Goal: Use online tool/utility: Utilize a website feature to perform a specific function

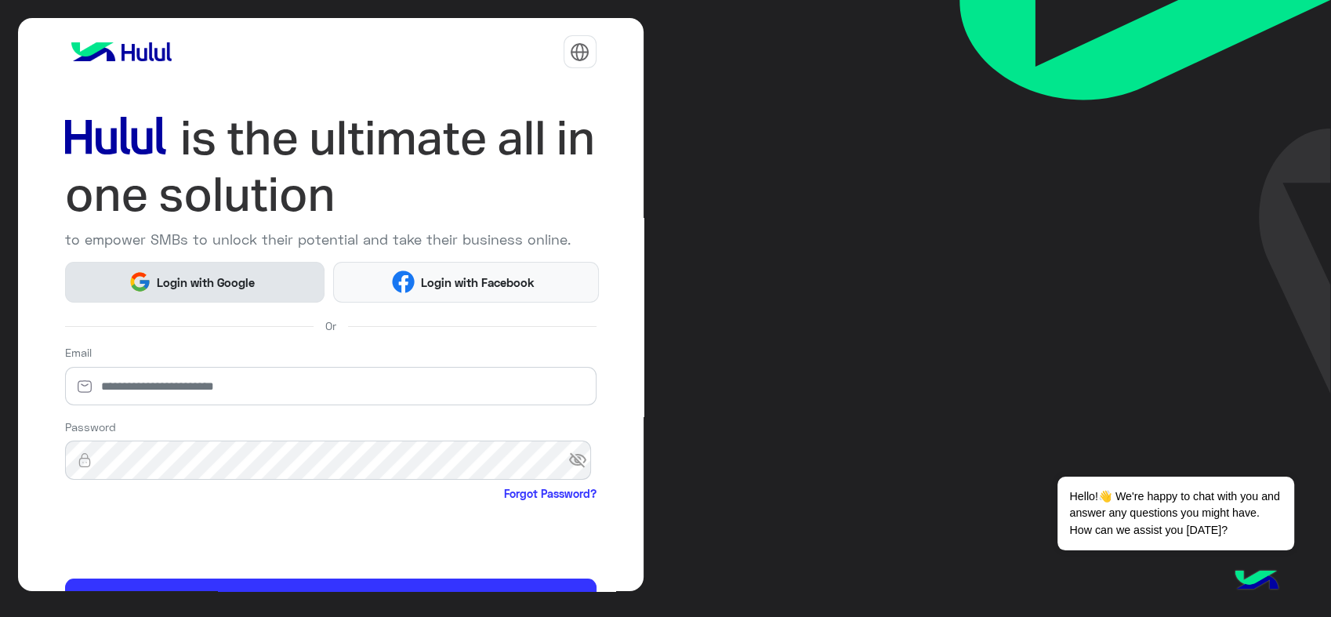
click at [237, 287] on span "Login with Google" at bounding box center [206, 282] width 110 height 18
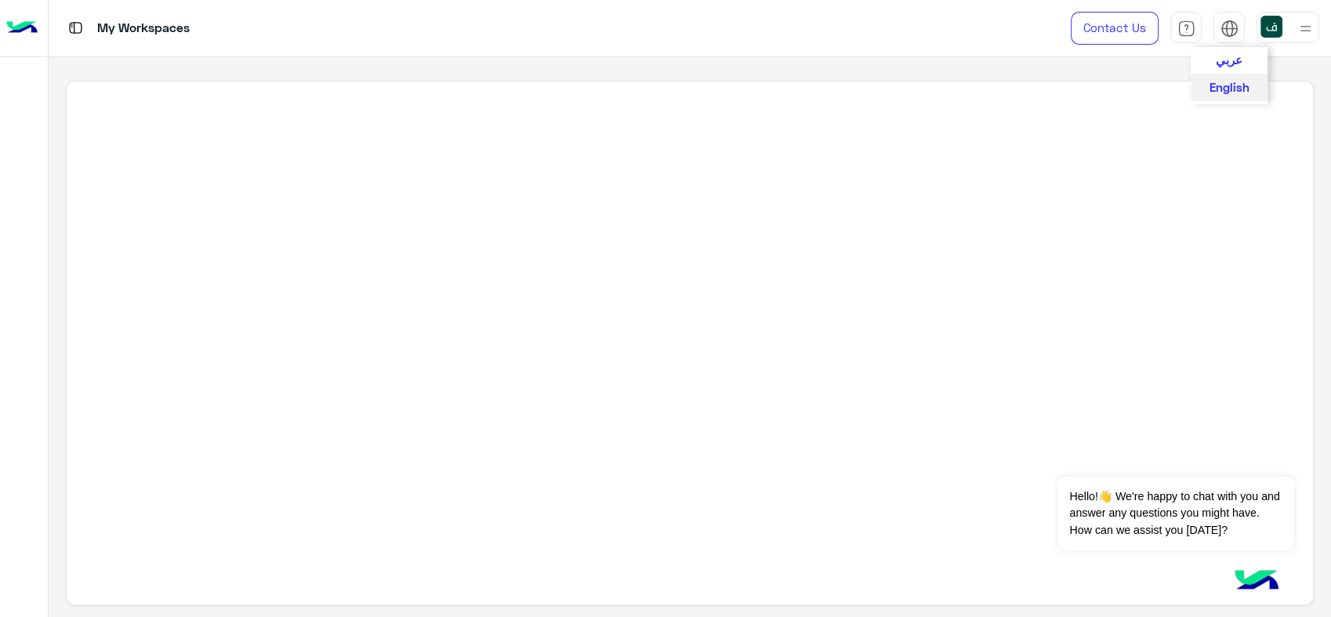
click at [1244, 57] on button "عربي" at bounding box center [1228, 60] width 77 height 27
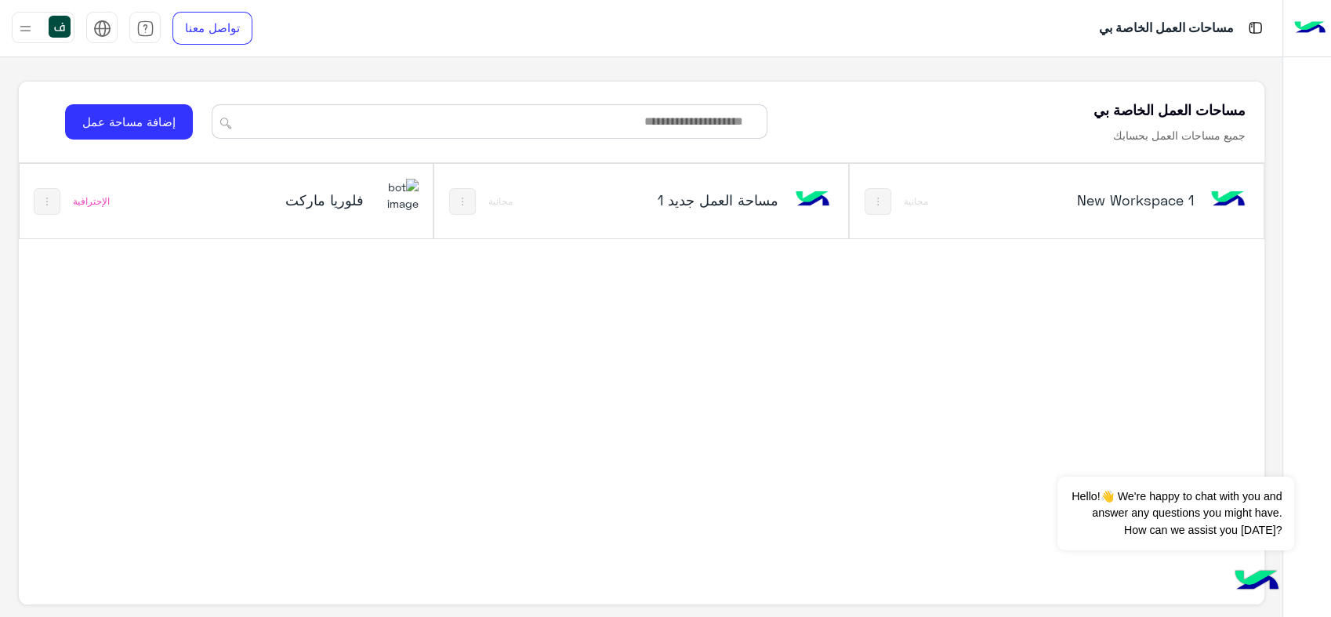
click at [341, 205] on h5 "فلوريا ماركت" at bounding box center [294, 199] width 138 height 19
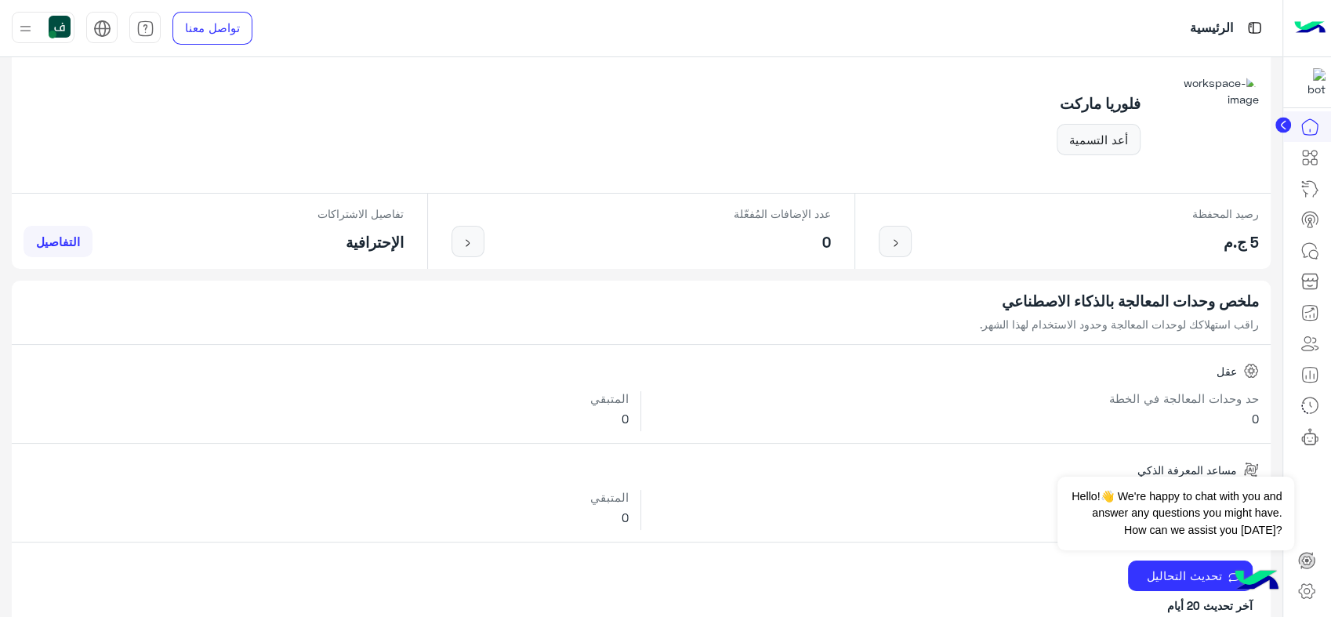
scroll to position [174, 0]
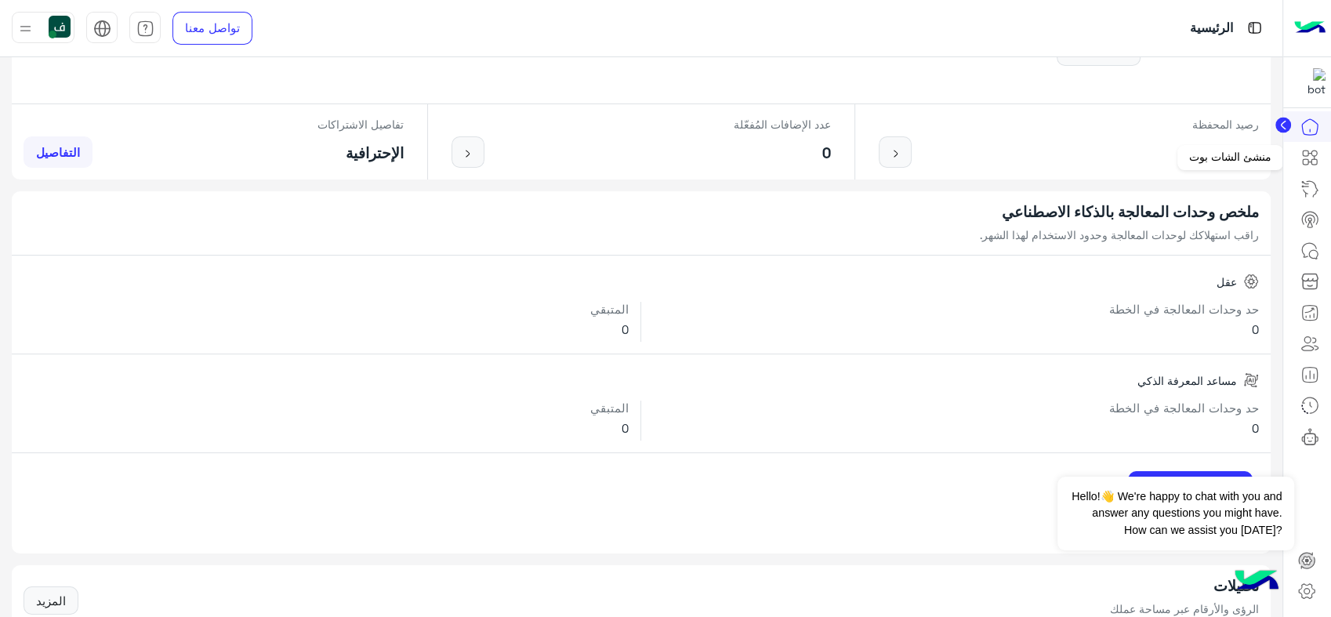
click at [1306, 167] on link at bounding box center [1309, 157] width 42 height 31
click at [1302, 155] on icon at bounding box center [1304, 152] width 5 height 5
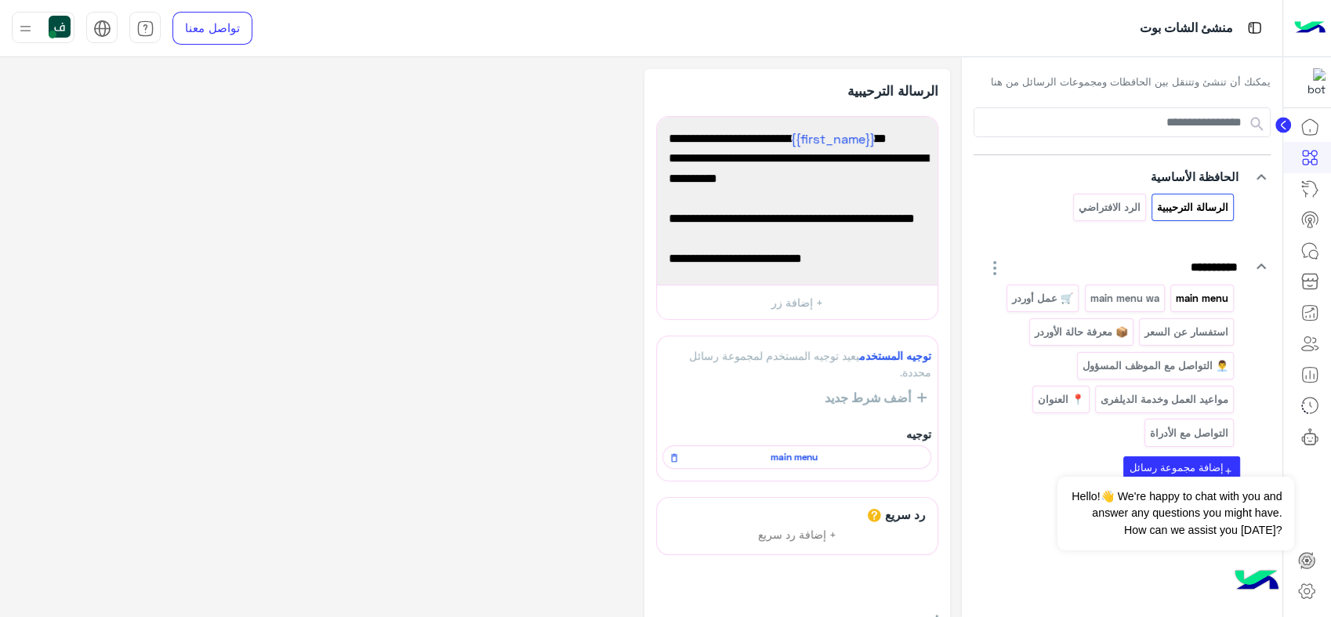
click at [1196, 294] on p "main menu" at bounding box center [1202, 298] width 55 height 18
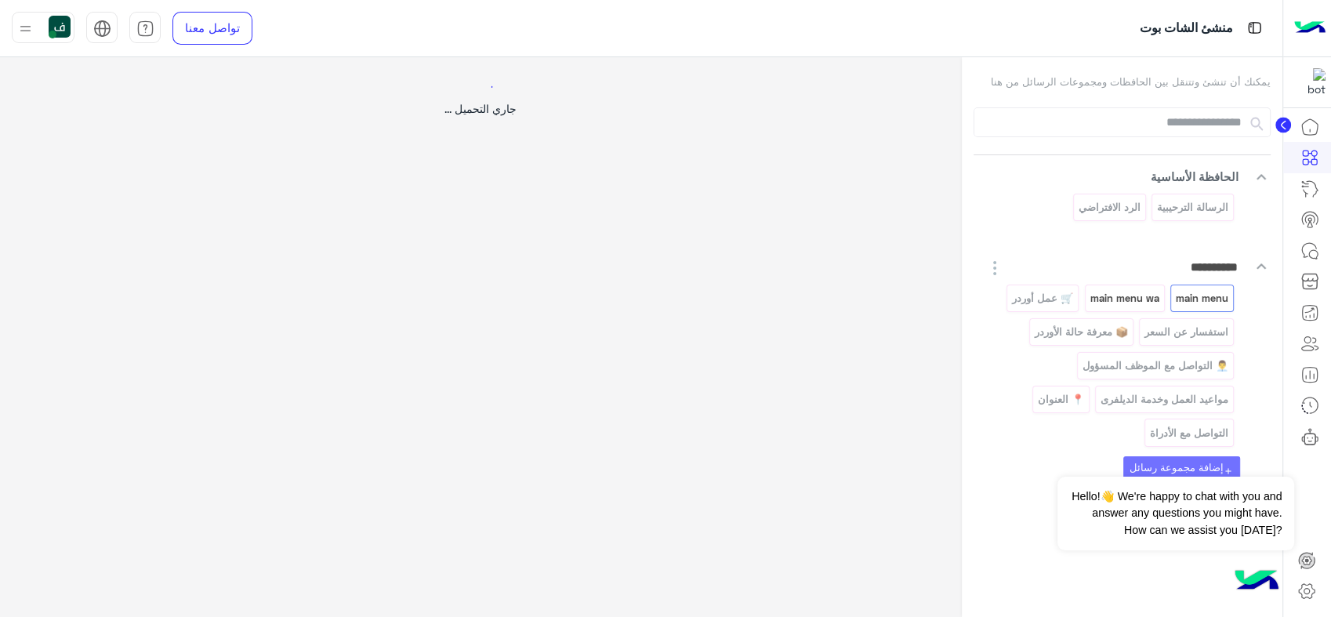
select select "*"
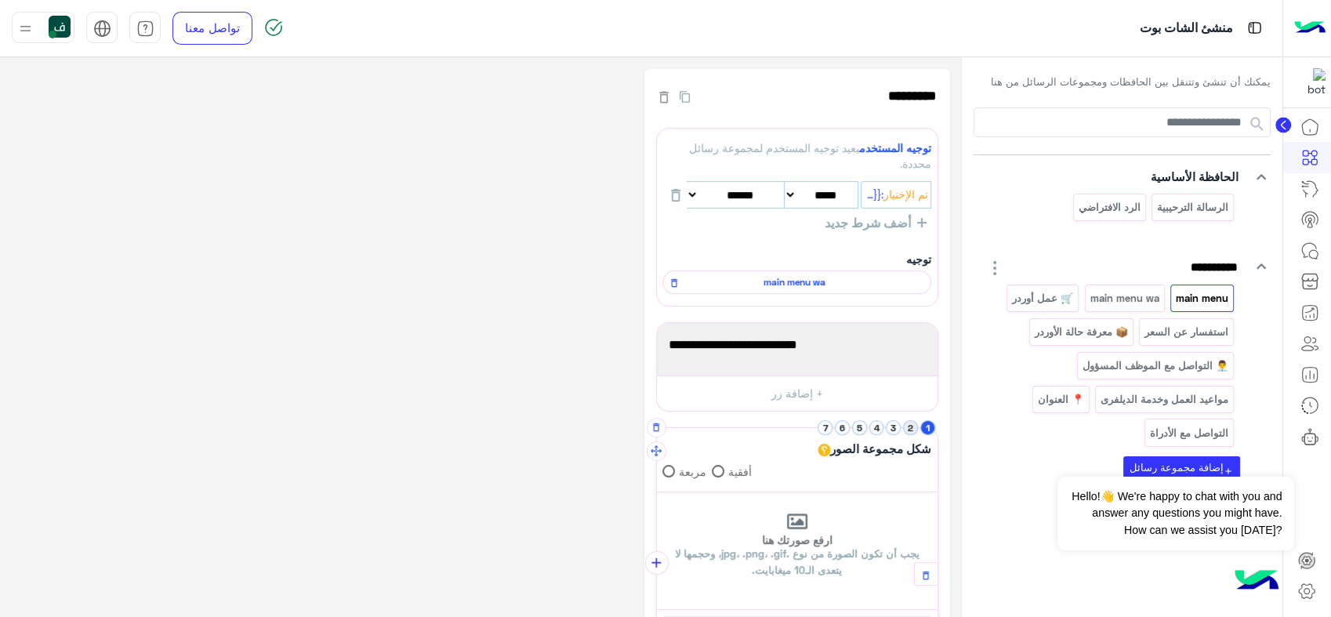
click at [914, 427] on button "2" at bounding box center [910, 427] width 15 height 15
click at [884, 427] on li "4" at bounding box center [877, 427] width 17 height 15
click at [924, 426] on button "1" at bounding box center [927, 427] width 15 height 15
click at [1124, 302] on p "main menu wa" at bounding box center [1123, 298] width 71 height 18
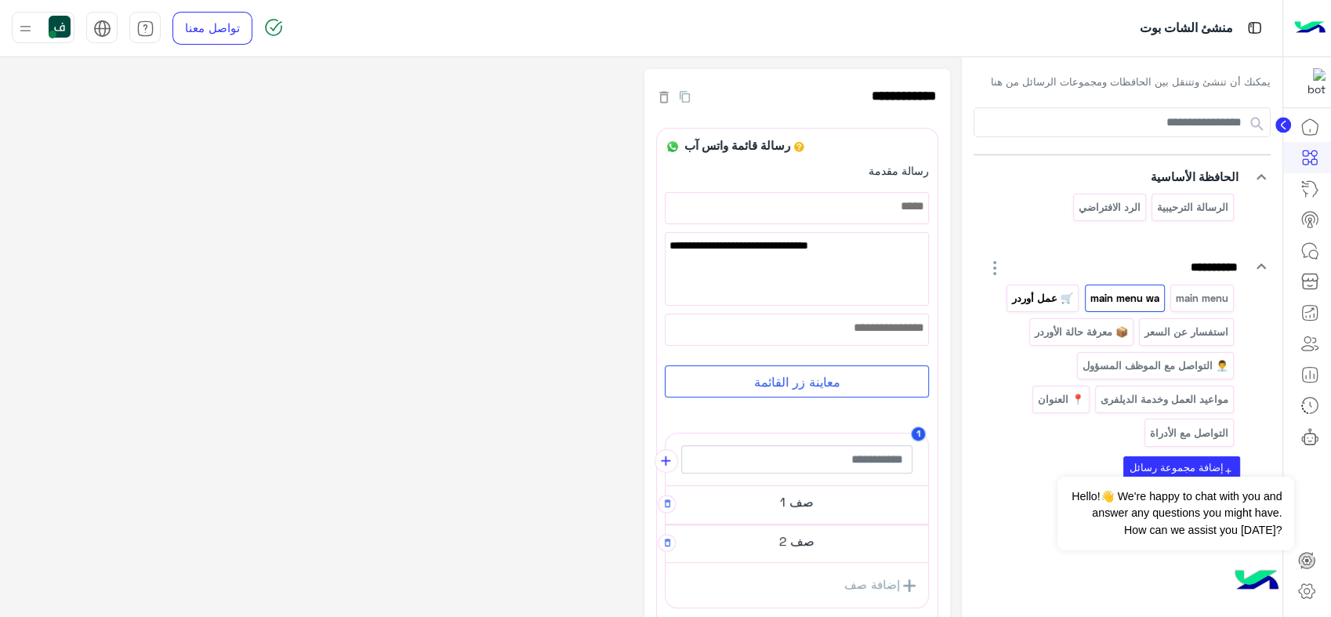
click at [1049, 287] on div "🛒 عمل أوردر" at bounding box center [1042, 297] width 72 height 27
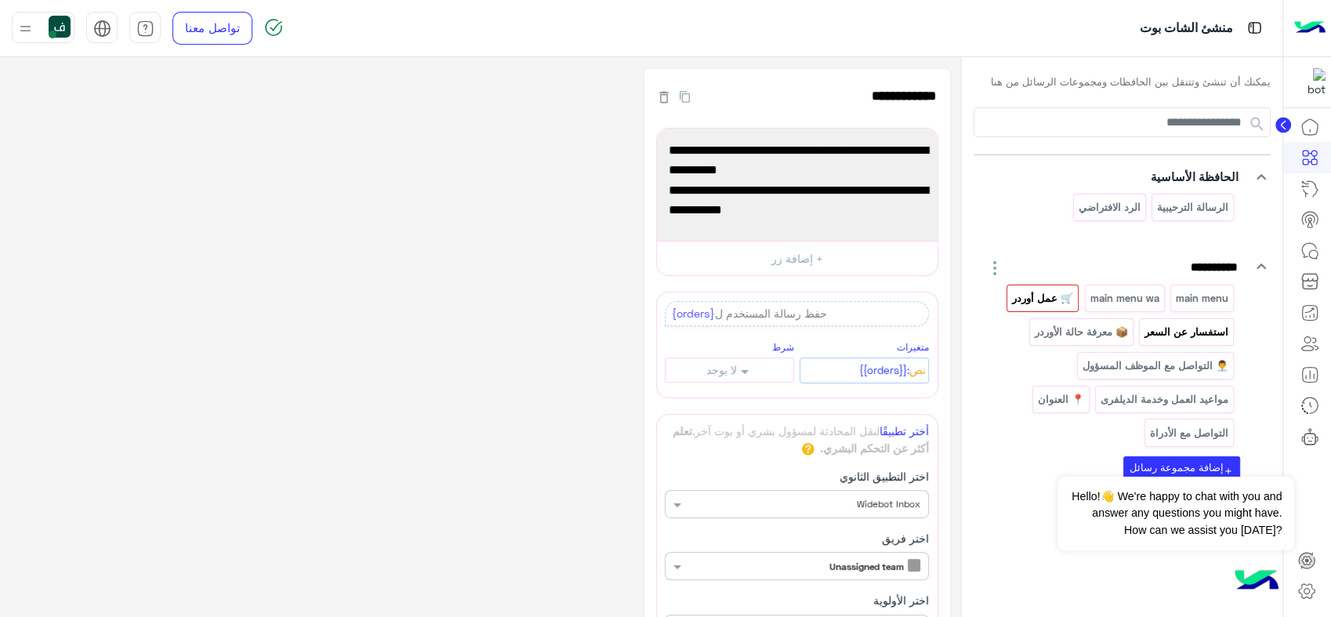
click at [1182, 323] on p "استفسار عن السعر" at bounding box center [1186, 332] width 86 height 18
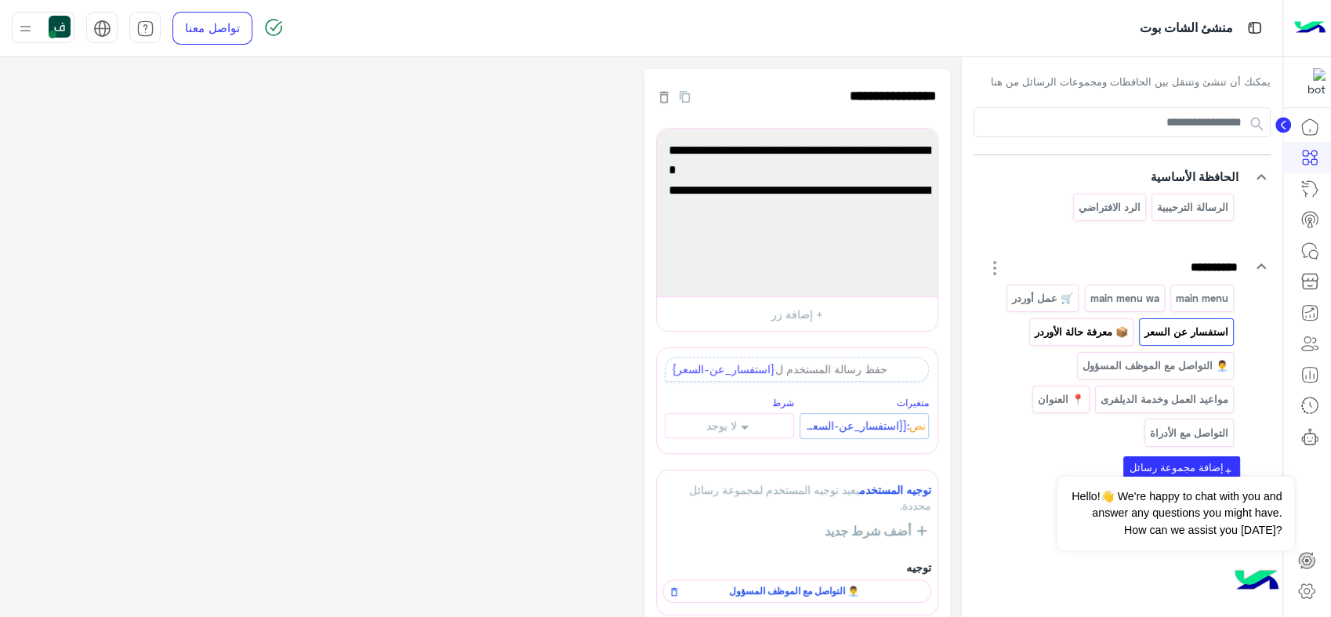
click at [1091, 331] on p "📦 معرفة حالة الأوردر" at bounding box center [1081, 332] width 96 height 18
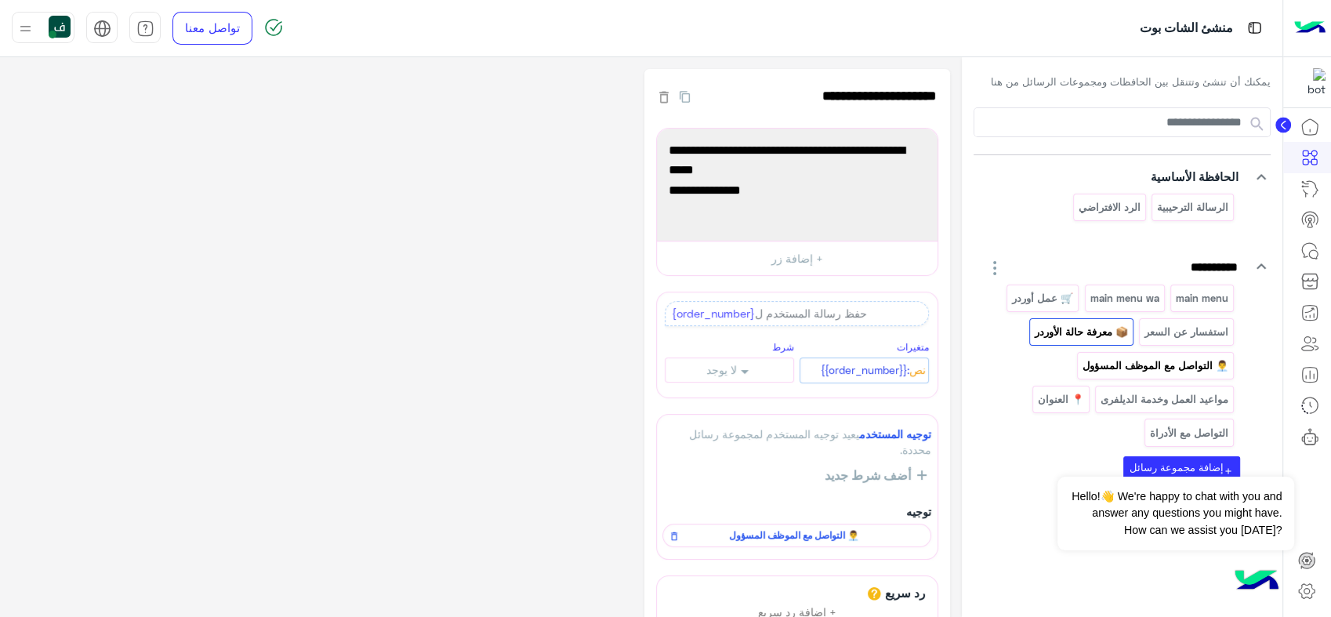
click at [1111, 353] on div "👨‍💼 التواصل مع الموظف المسؤول" at bounding box center [1155, 365] width 157 height 27
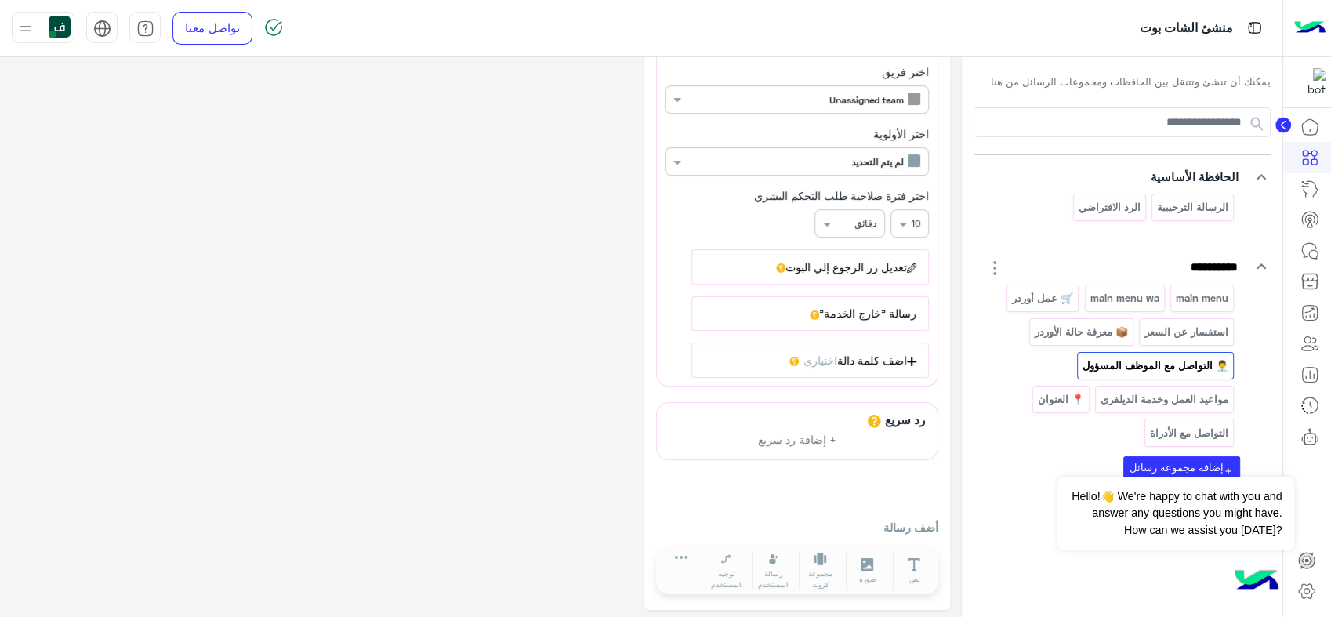
scroll to position [182, 0]
click at [1130, 400] on p "مواعيد العمل وخدمة الديلفرى" at bounding box center [1164, 399] width 130 height 18
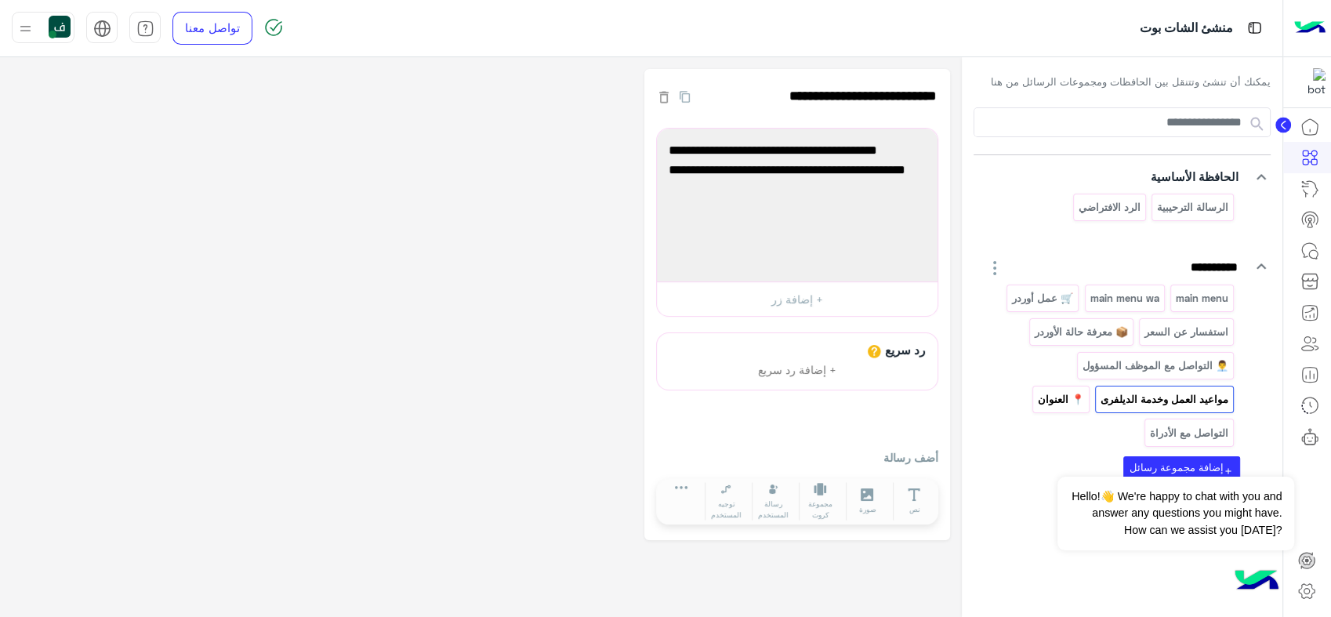
click at [1037, 393] on p "📍 العنوان" at bounding box center [1060, 399] width 49 height 18
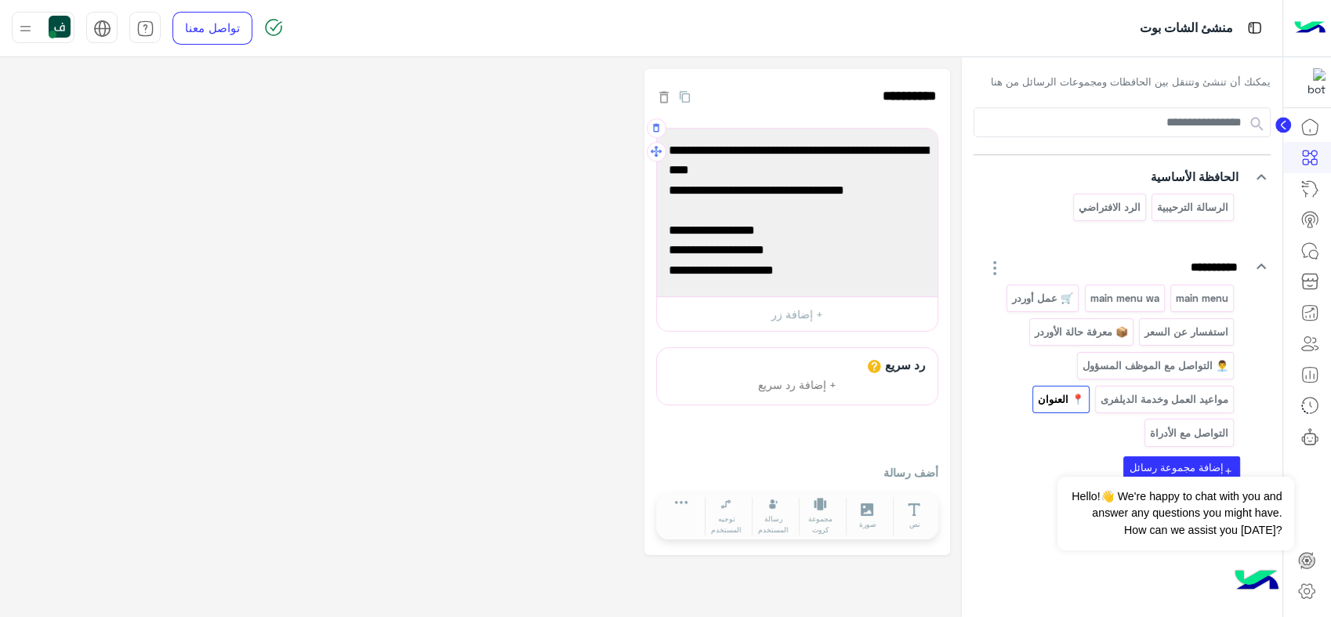
scroll to position [62, 0]
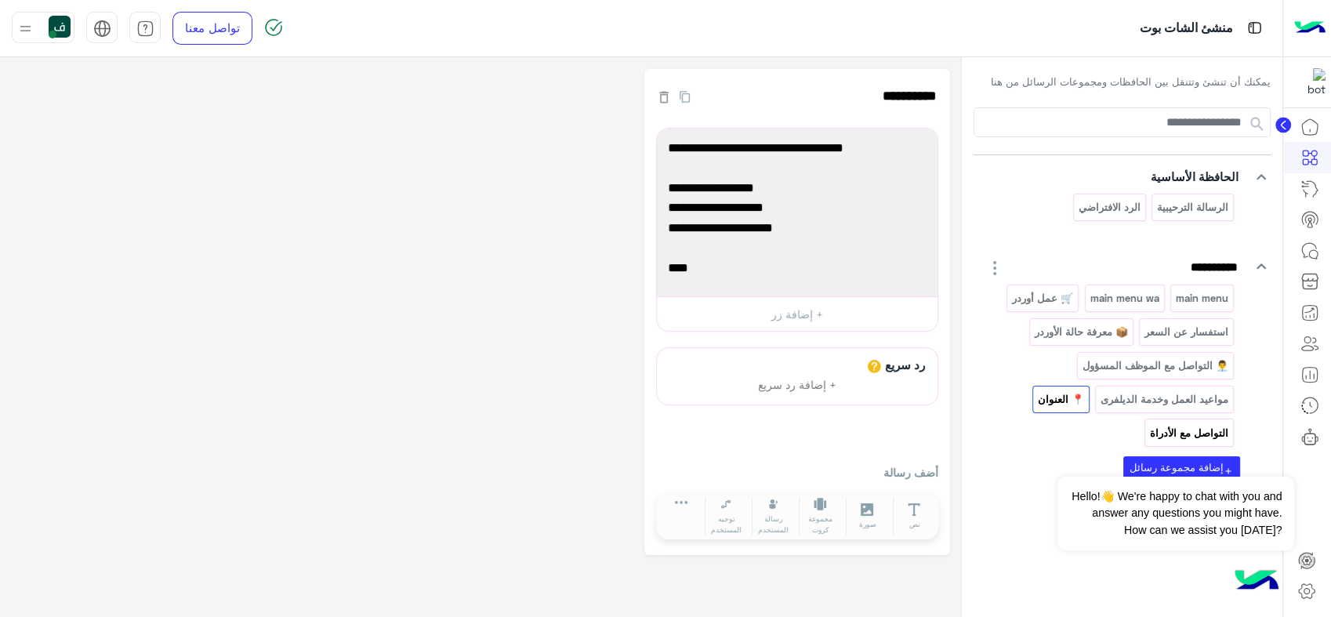
click at [1170, 431] on p "التواصل مع الأدراة" at bounding box center [1189, 433] width 81 height 18
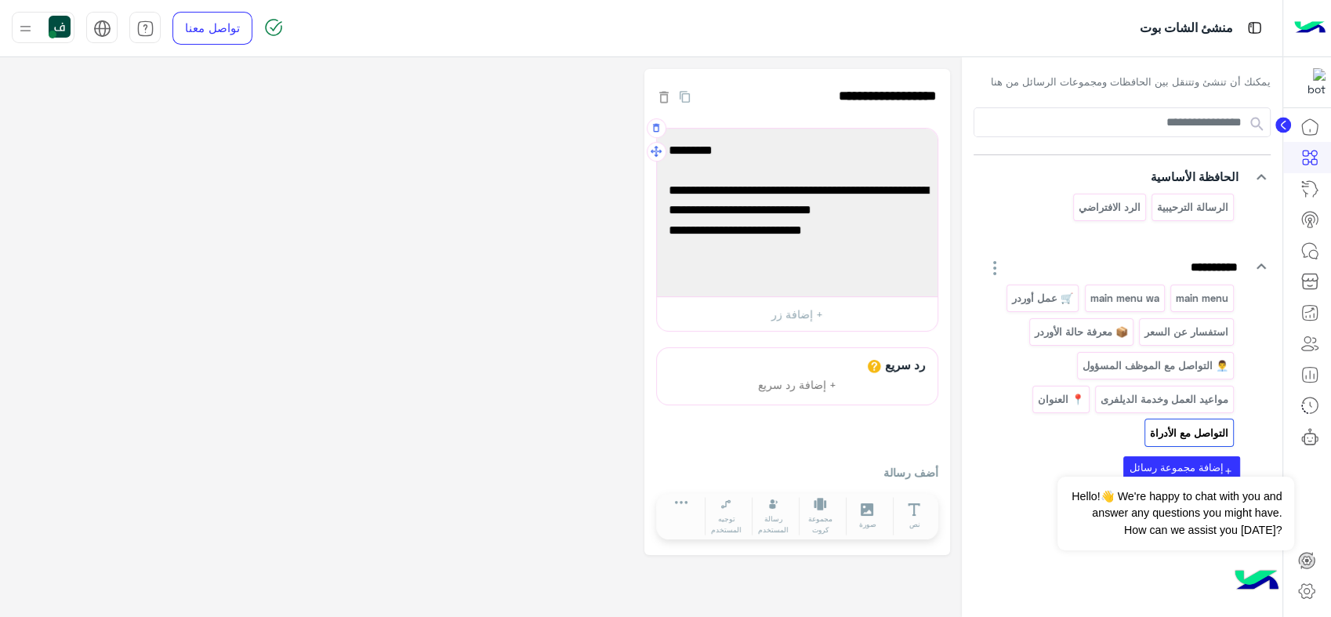
scroll to position [2, 0]
click at [884, 257] on div "استفسارات في حال ادخال المستخدم رسالة البوت غير قادر على فهمها يتم تحويل المحاد…" at bounding box center [797, 212] width 270 height 157
